Goal: Information Seeking & Learning: Learn about a topic

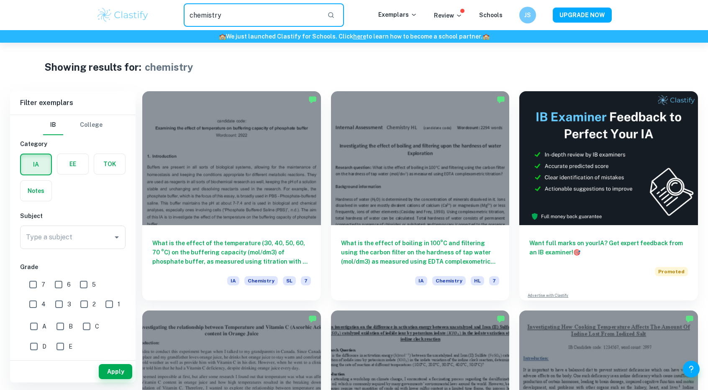
click at [234, 20] on input "chemistry" at bounding box center [252, 14] width 137 height 23
click at [243, 10] on input "chemistry" at bounding box center [252, 14] width 137 height 23
type input "chemistry saponification"
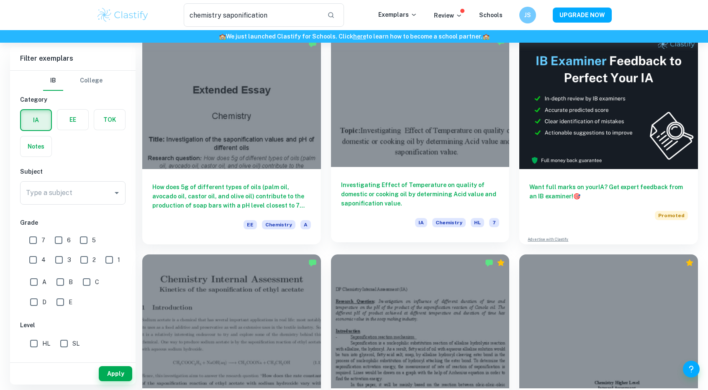
scroll to position [44, 0]
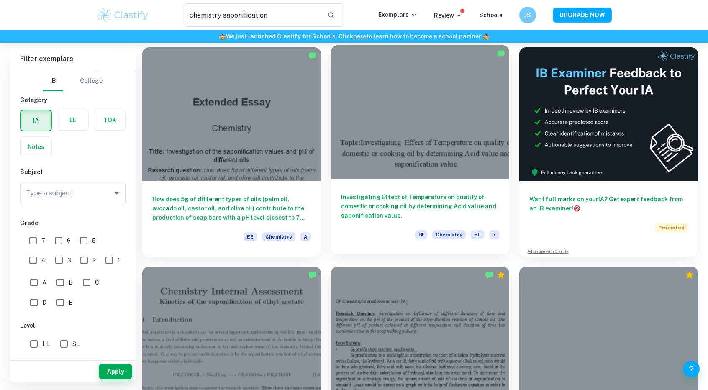
click at [443, 190] on div "Investigating Effect of Temperature on quality of domestic or cooking oil by de…" at bounding box center [420, 216] width 179 height 75
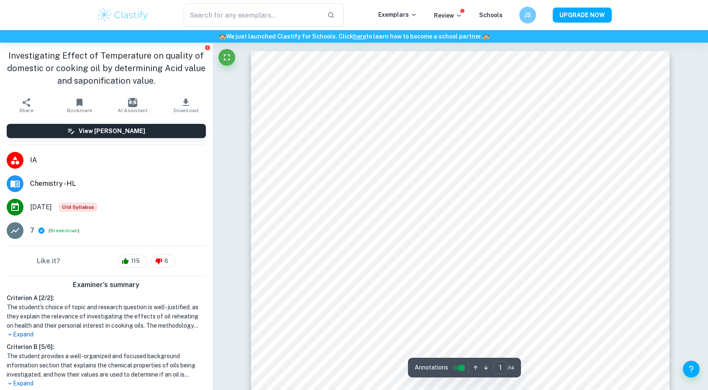
type input "chemistry saponification"
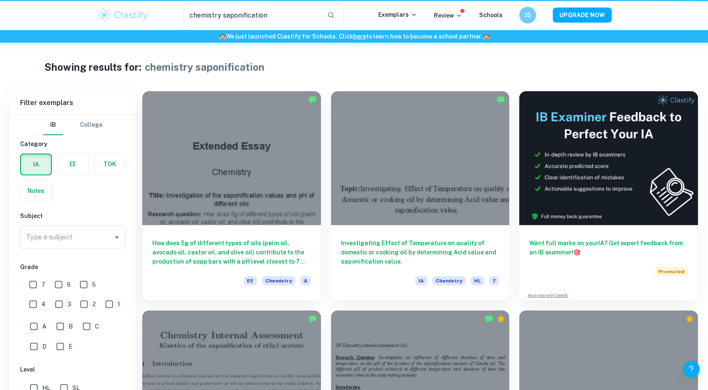
scroll to position [44, 0]
